Goal: Task Accomplishment & Management: Use online tool/utility

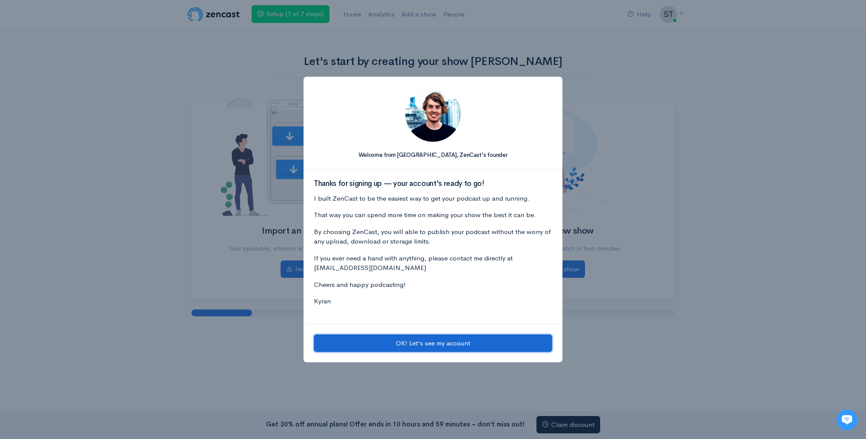
click at [455, 345] on button "OK! Let's see my account" at bounding box center [433, 343] width 238 height 18
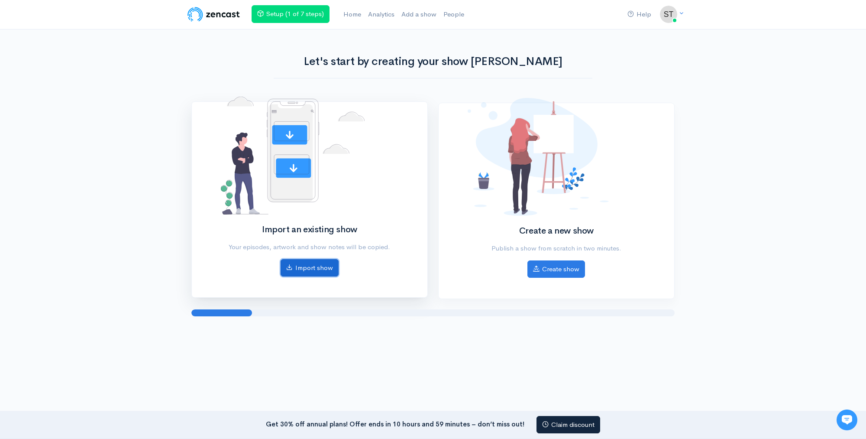
click at [305, 267] on link "Import show" at bounding box center [310, 268] width 58 height 18
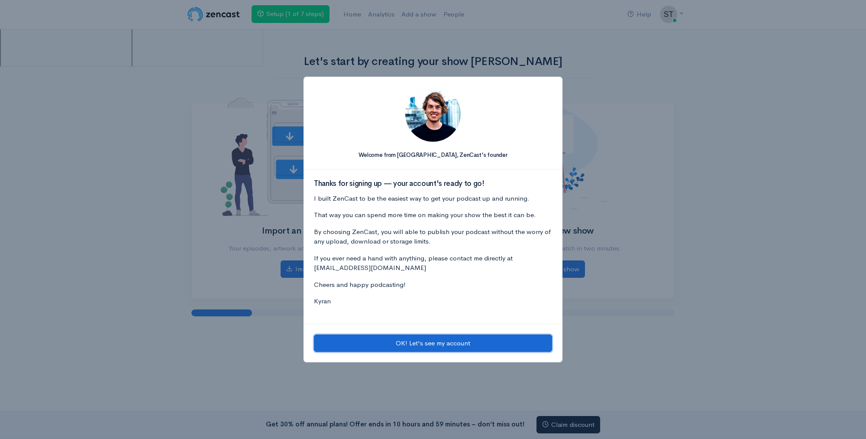
drag, startPoint x: 444, startPoint y: 342, endPoint x: 468, endPoint y: 332, distance: 26.5
click at [444, 342] on button "OK! Let's see my account" at bounding box center [433, 343] width 238 height 18
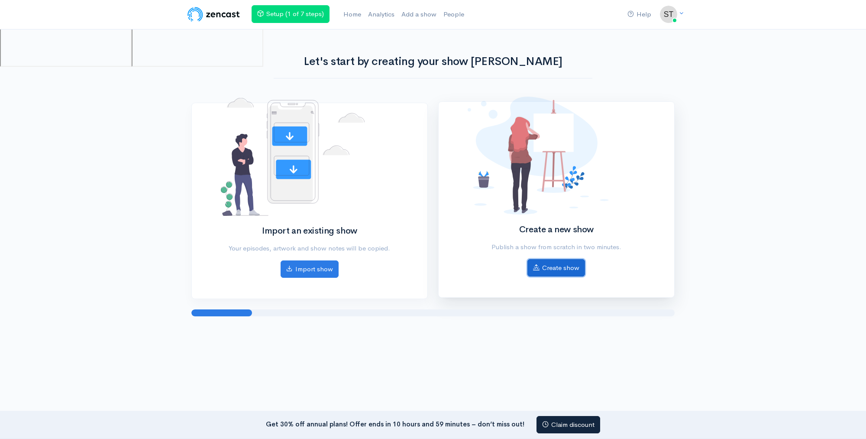
click at [561, 263] on link "Create show" at bounding box center [556, 268] width 58 height 18
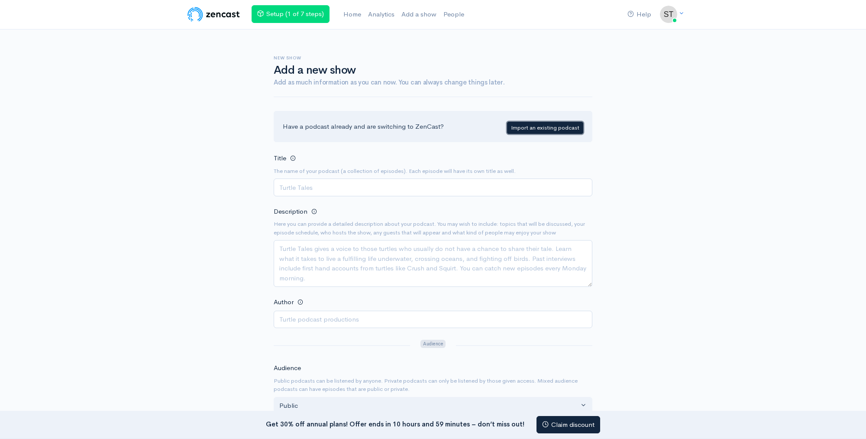
click at [548, 126] on link "Import an existing podcast" at bounding box center [545, 128] width 76 height 13
click at [211, 17] on img at bounding box center [213, 14] width 55 height 17
